Goal: Information Seeking & Learning: Compare options

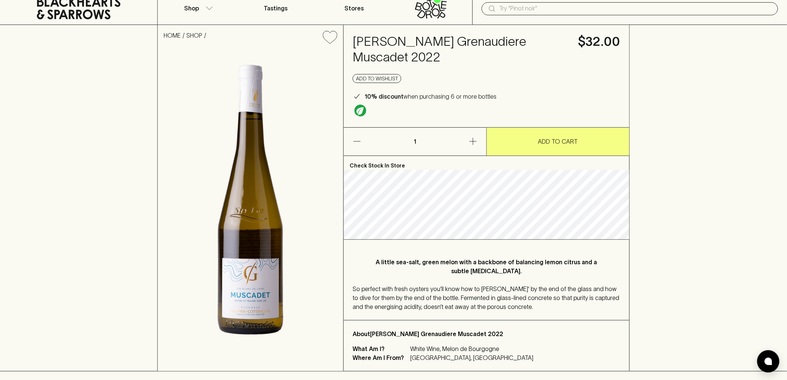
scroll to position [41, 0]
